Goal: Find specific page/section: Find specific page/section

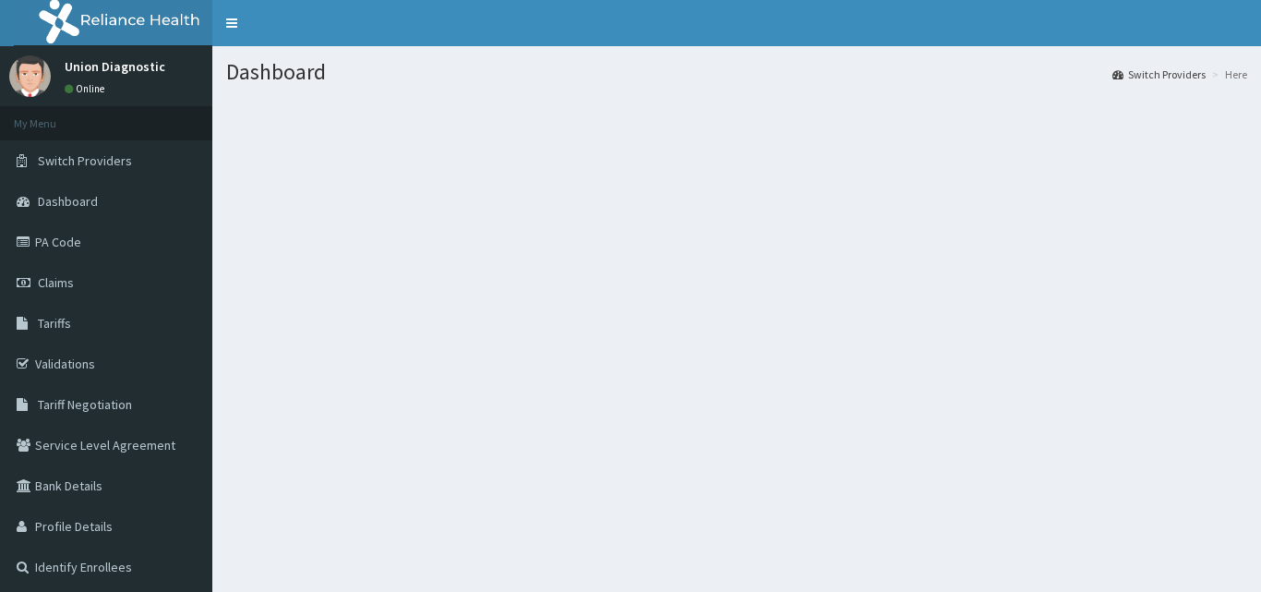
click at [66, 242] on link "PA Code" at bounding box center [106, 242] width 212 height 41
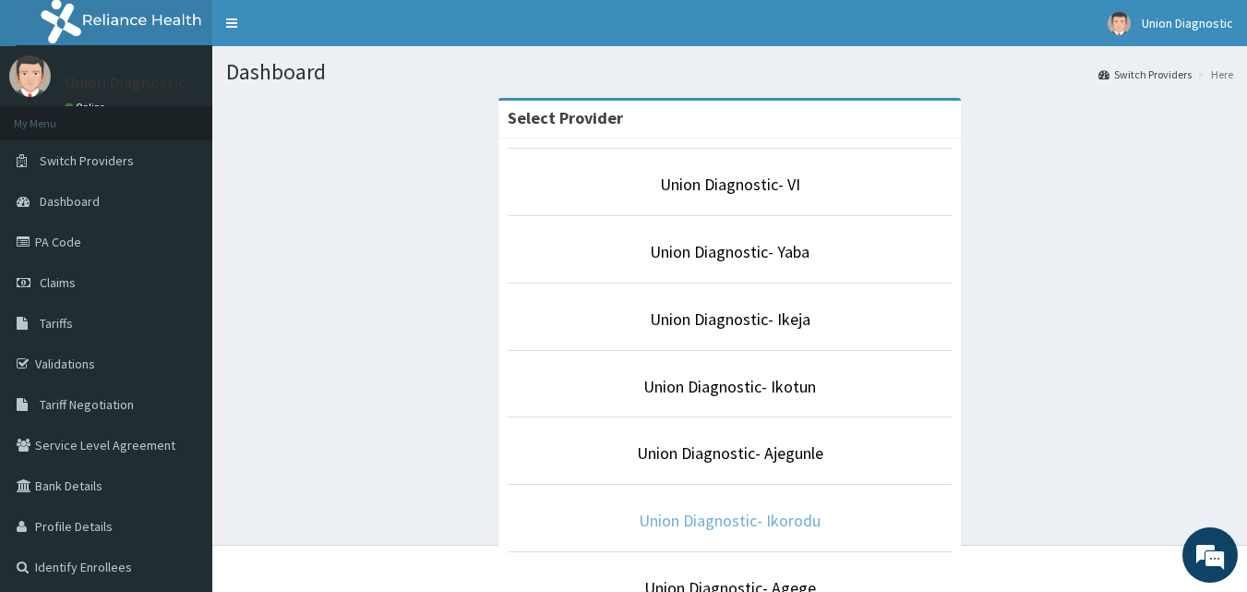
click at [788, 524] on link "Union Diagnostic- Ikorodu" at bounding box center [730, 520] width 182 height 21
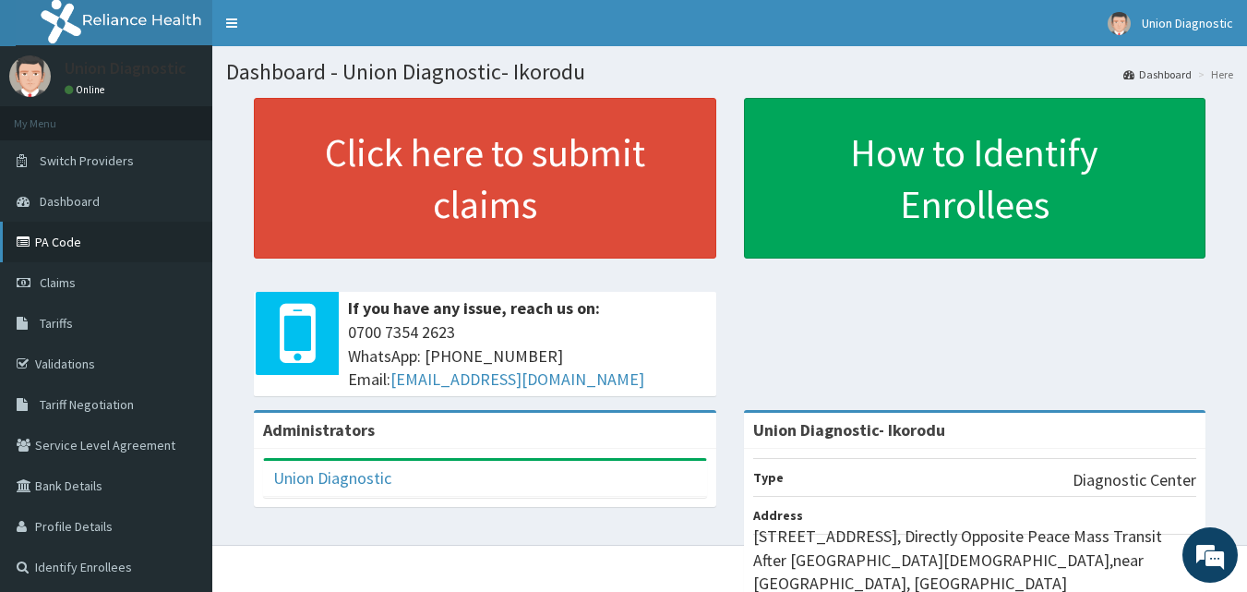
click at [64, 242] on link "PA Code" at bounding box center [106, 242] width 212 height 41
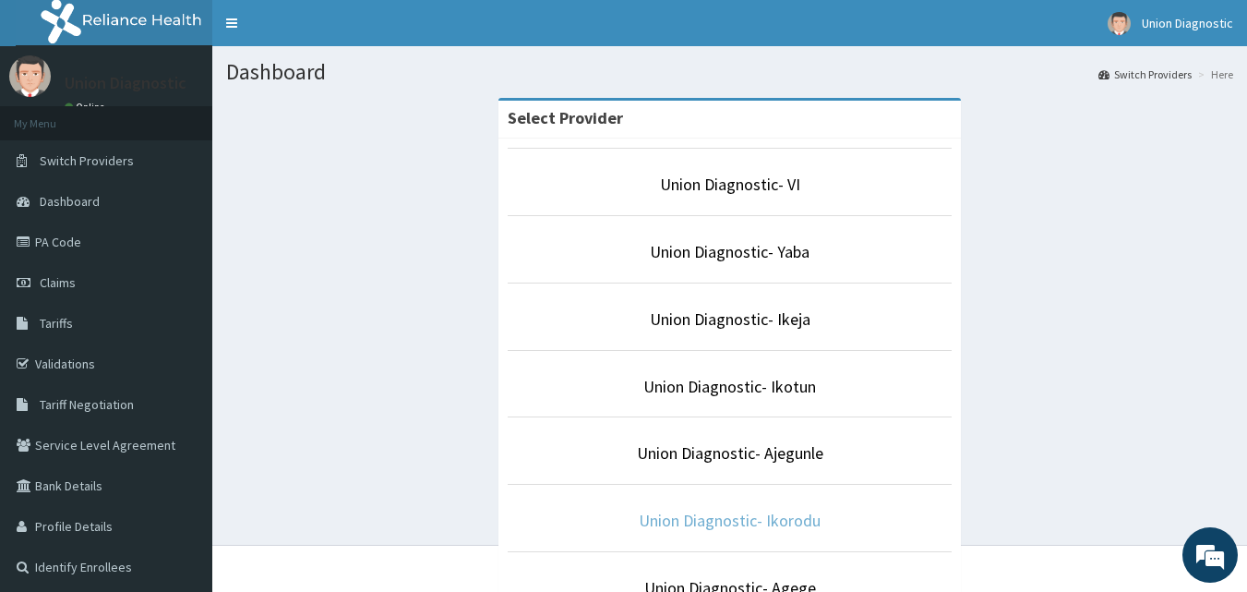
click at [795, 526] on link "Union Diagnostic- Ikorodu" at bounding box center [730, 520] width 182 height 21
